Goal: Find contact information: Find contact information

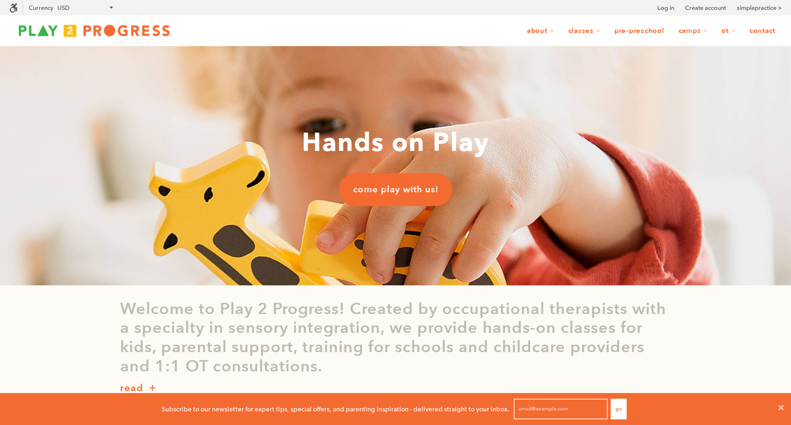
scroll to position [0, 0]
click at [759, 30] on link "Contact" at bounding box center [762, 31] width 38 height 18
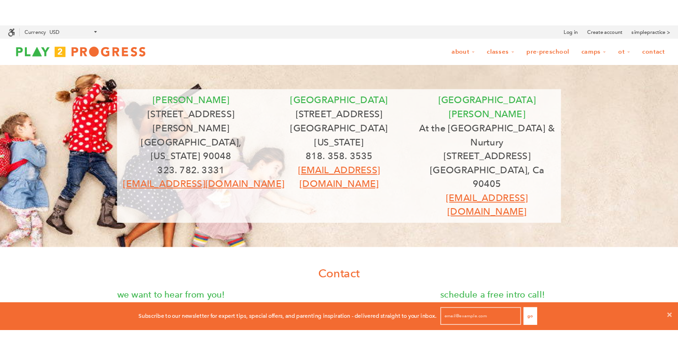
scroll to position [32, 678]
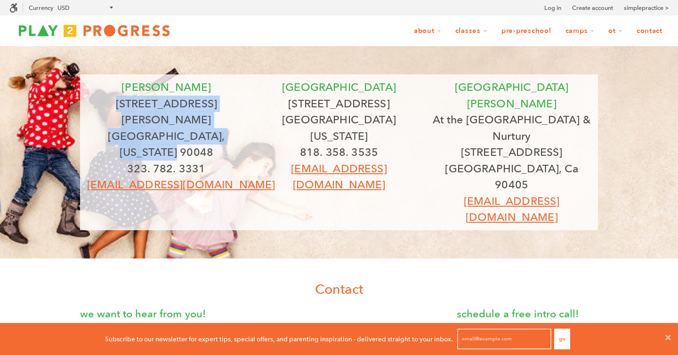
drag, startPoint x: 121, startPoint y: 105, endPoint x: 240, endPoint y: 119, distance: 120.3
click at [240, 119] on div "beverly 8323 Beverly Blvd Los Angeles, California 90048 323. 782. 3331 grow@pla…" at bounding box center [166, 136] width 159 height 114
copy div "8323 Beverly Blvd Los Angeles, California 90048"
drag, startPoint x: 280, startPoint y: 103, endPoint x: 414, endPoint y: 115, distance: 134.2
click at [414, 115] on div "studio city 12205 1/2 Ventura Blvd Studio City, California 91604 818. 358. 3535…" at bounding box center [339, 136] width 159 height 114
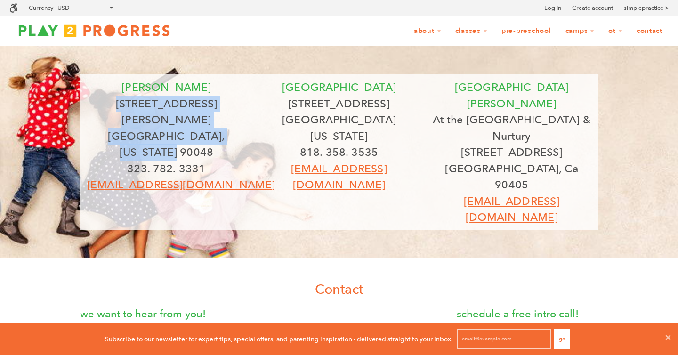
copy div "12205 1/2 Ventura Blvd Studio City, California 91604"
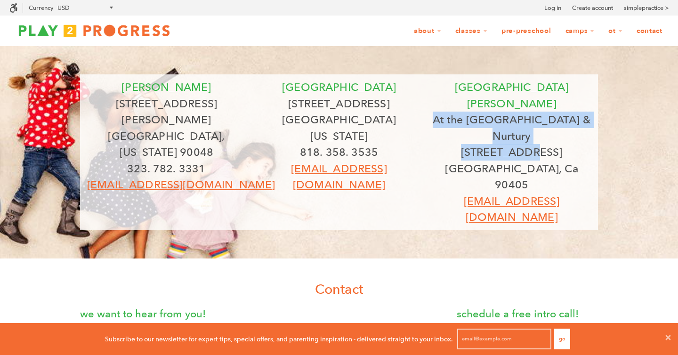
drag, startPoint x: 438, startPoint y: 101, endPoint x: 566, endPoint y: 117, distance: 128.5
click at [566, 117] on div "santa monica At the Pump Station & Nurtury 2727 main st Santa Monica, Ca 90405 …" at bounding box center [511, 152] width 159 height 146
click at [507, 144] on p "2727 main st" at bounding box center [511, 152] width 159 height 16
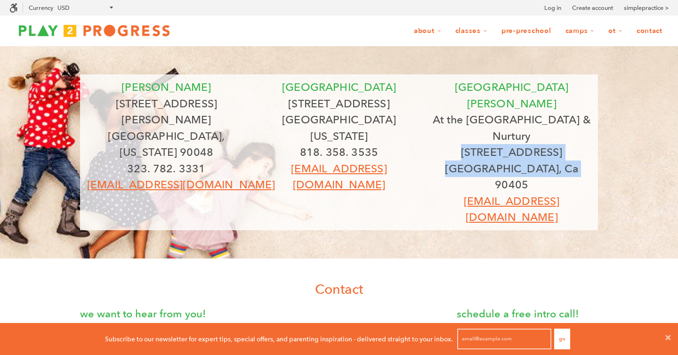
drag, startPoint x: 481, startPoint y: 119, endPoint x: 594, endPoint y: 131, distance: 114.0
click at [594, 131] on div "santa monica At the Pump Station & Nurtury 2727 main st Santa Monica, Ca 90405 …" at bounding box center [511, 152] width 173 height 146
copy div "2727 main st Santa Monica, Ca 90405"
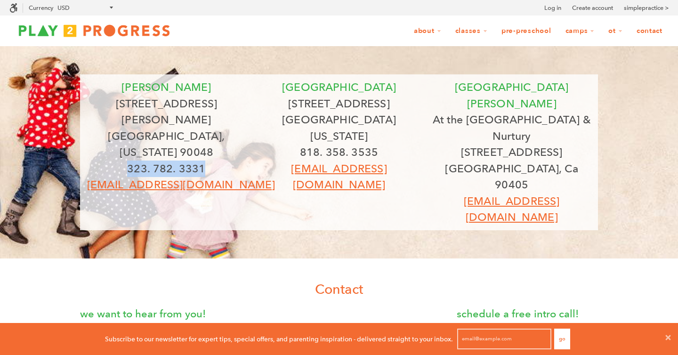
drag, startPoint x: 130, startPoint y: 136, endPoint x: 203, endPoint y: 137, distance: 72.9
click at [203, 160] on p "323. 782. 3331" at bounding box center [166, 168] width 159 height 16
copy p "323. 782. 3331"
click at [130, 160] on p "323. 782. 3331" at bounding box center [166, 168] width 159 height 16
drag, startPoint x: 130, startPoint y: 135, endPoint x: 232, endPoint y: 149, distance: 103.6
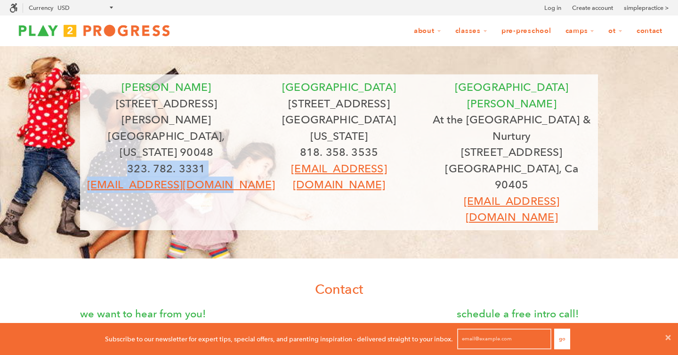
click at [232, 149] on div "beverly 8323 Beverly Blvd Los Angeles, California 90048 323. 782. 3331 grow@pla…" at bounding box center [166, 136] width 159 height 114
copy div "323. 782. 3331 grow@play2progress.com"
